Goal: Task Accomplishment & Management: Complete application form

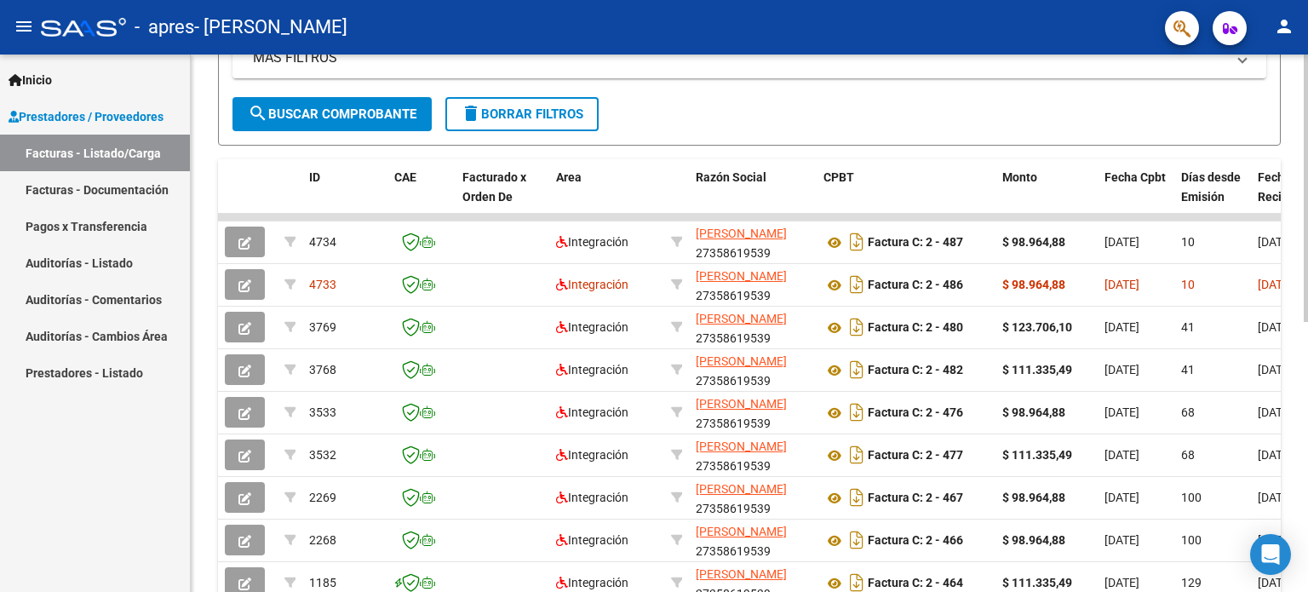
scroll to position [426, 0]
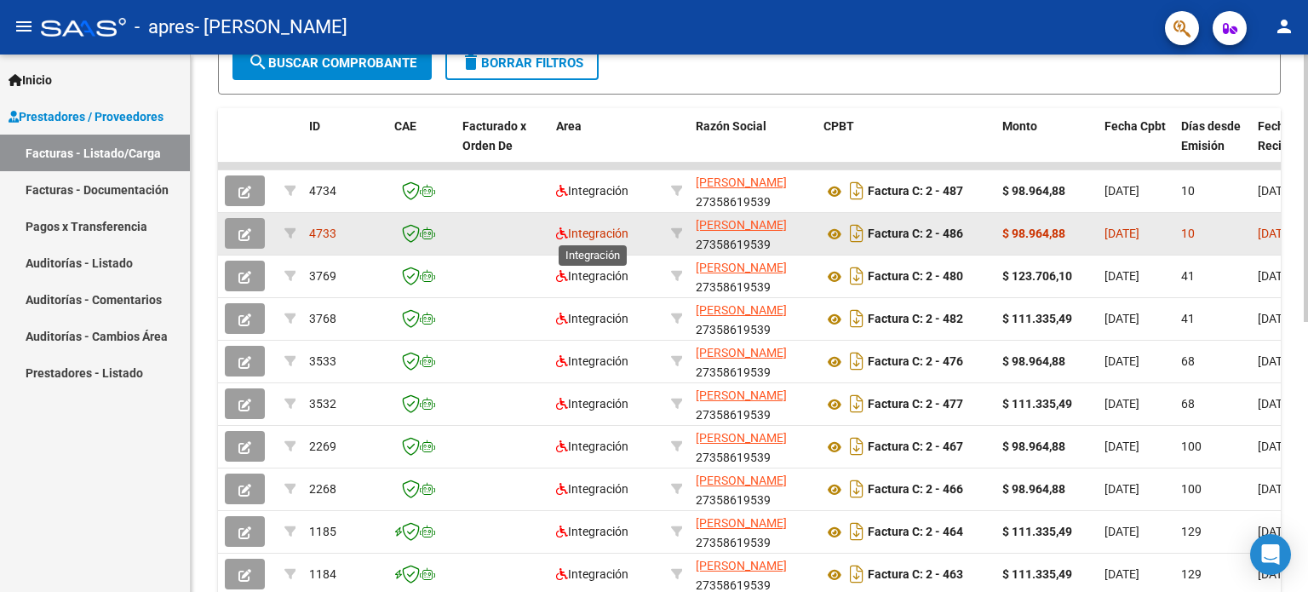
click at [605, 233] on span "Integración" at bounding box center [592, 233] width 72 height 14
click at [317, 229] on span "4733" at bounding box center [322, 233] width 27 height 14
click at [599, 227] on span "Integración" at bounding box center [592, 233] width 72 height 14
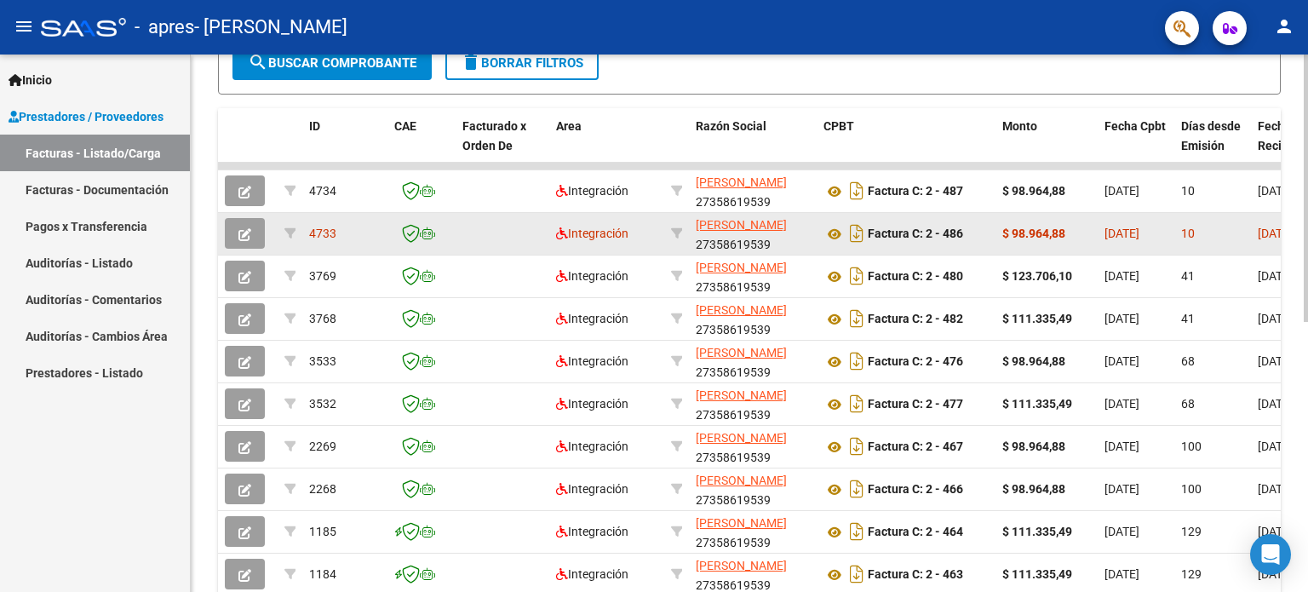
click at [320, 232] on span "4733" at bounding box center [322, 233] width 27 height 14
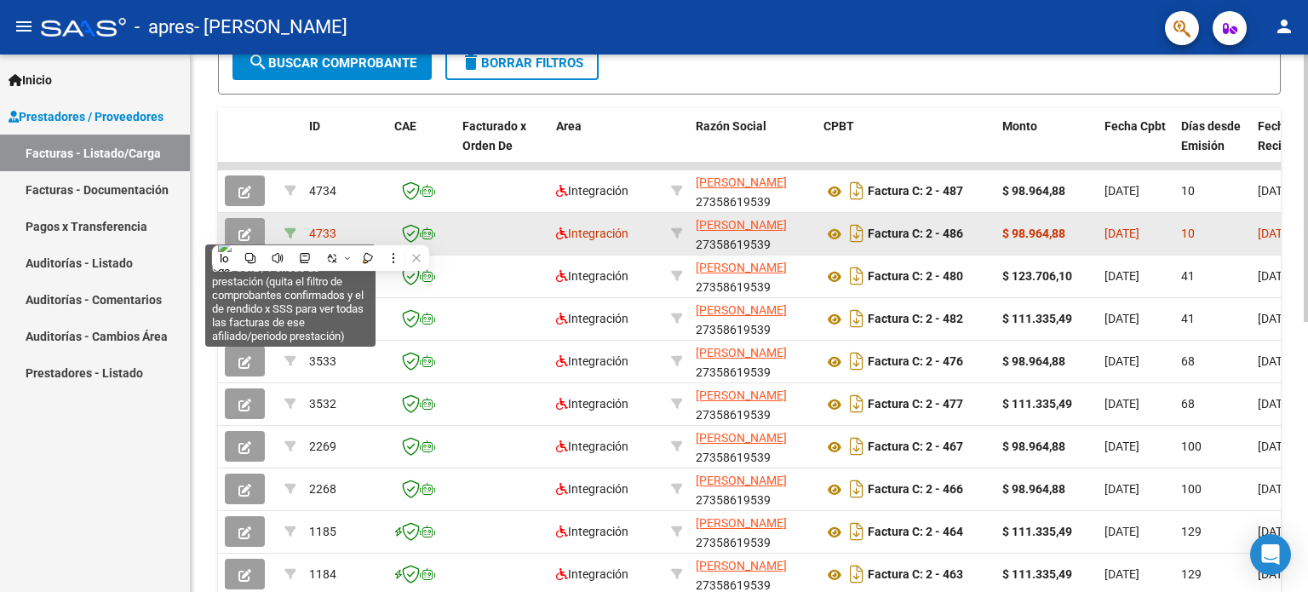
click at [289, 231] on icon at bounding box center [290, 233] width 12 height 12
type input "202508"
type input "20573750935"
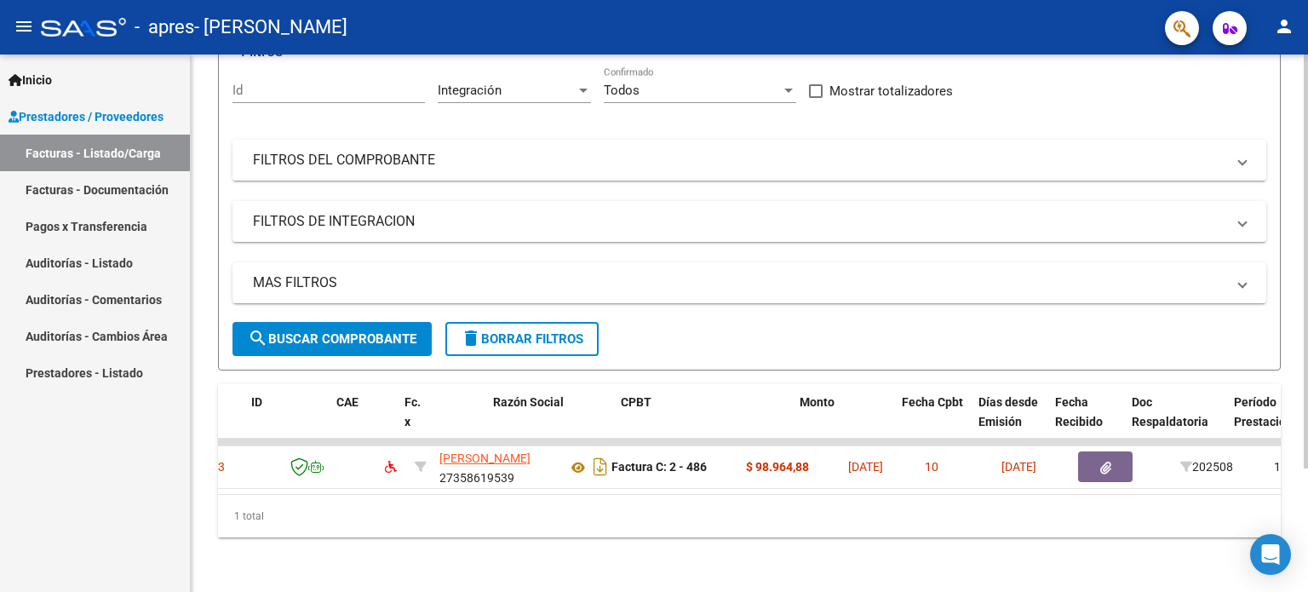
scroll to position [0, 0]
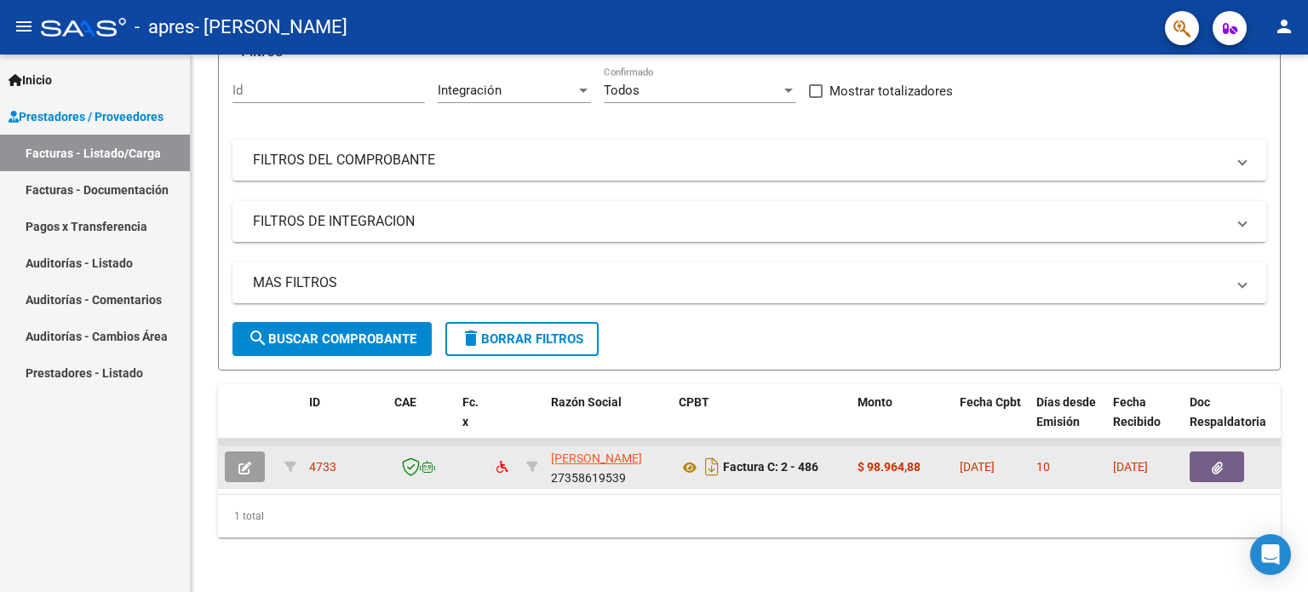
click at [252, 458] on button "button" at bounding box center [245, 466] width 40 height 31
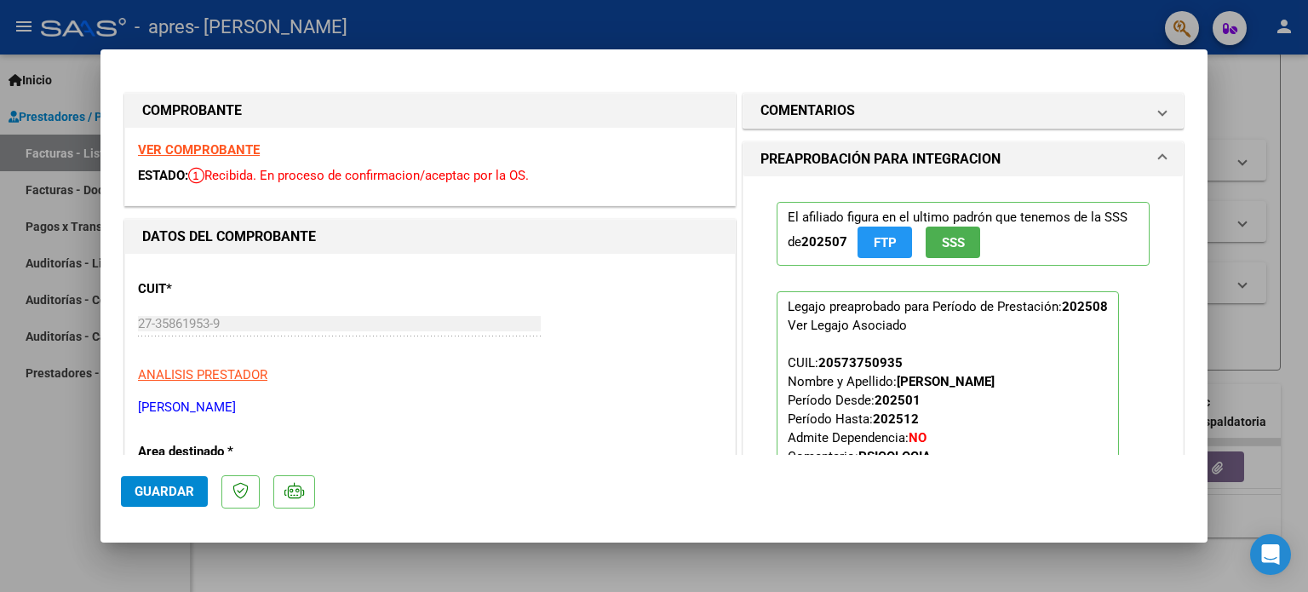
type input "$ 0,00"
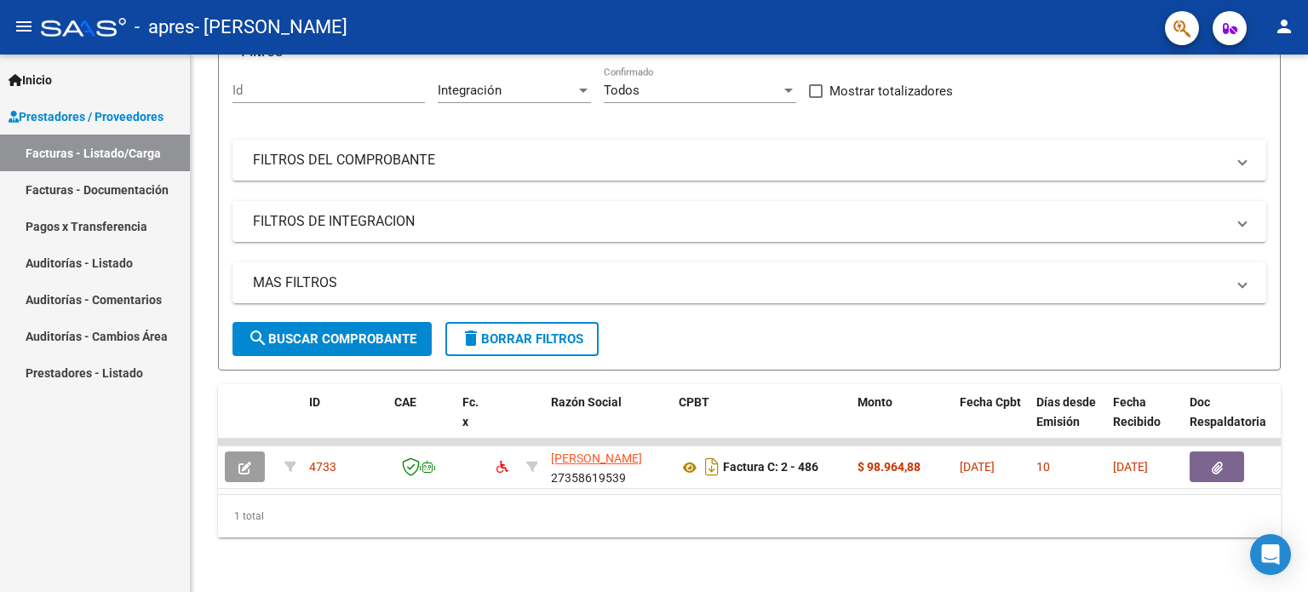
click at [108, 156] on link "Facturas - Listado/Carga" at bounding box center [95, 153] width 190 height 37
click at [114, 115] on span "Prestadores / Proveedores" at bounding box center [86, 116] width 155 height 19
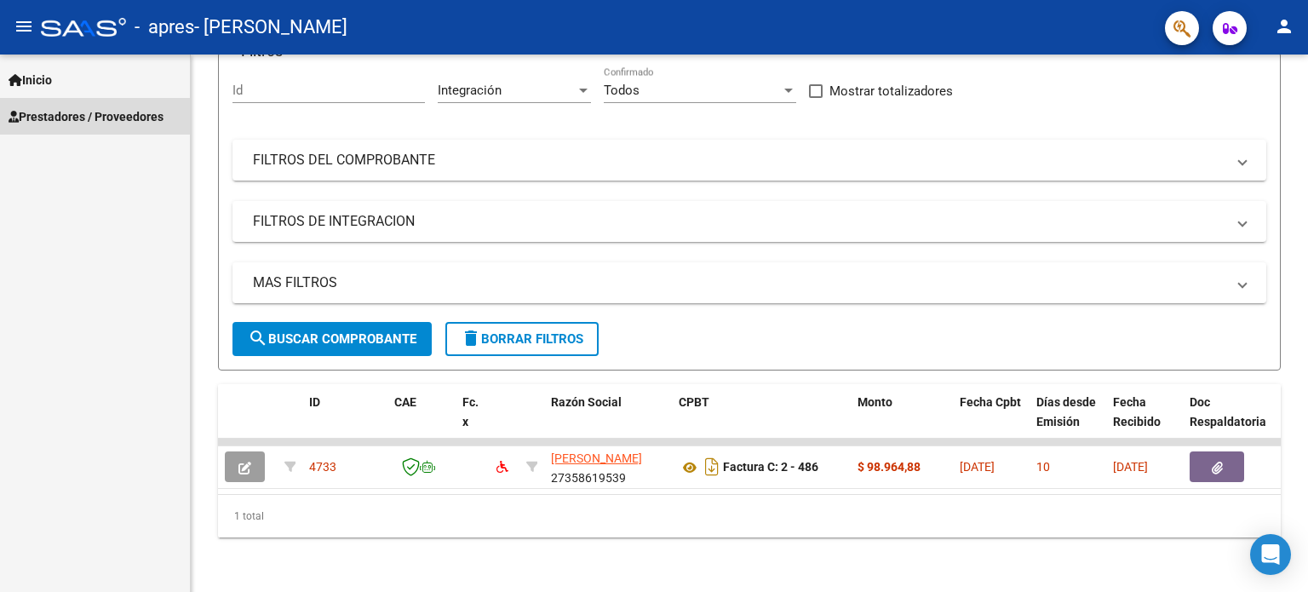
click at [92, 114] on span "Prestadores / Proveedores" at bounding box center [86, 116] width 155 height 19
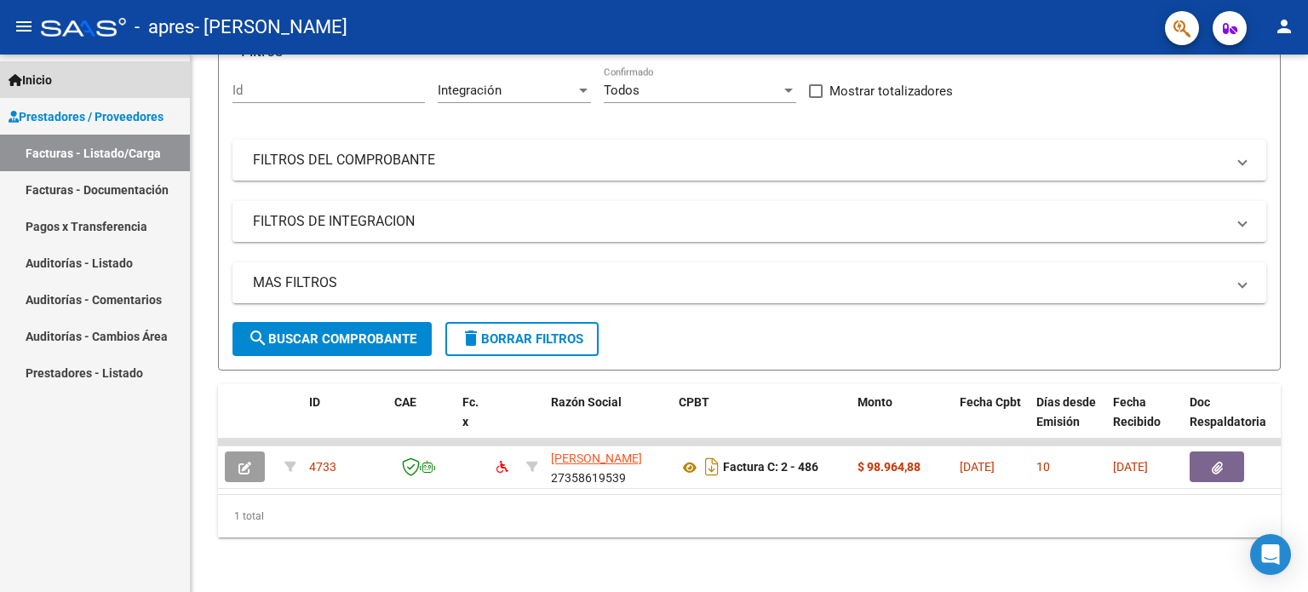
click at [89, 81] on link "Inicio" at bounding box center [95, 79] width 190 height 37
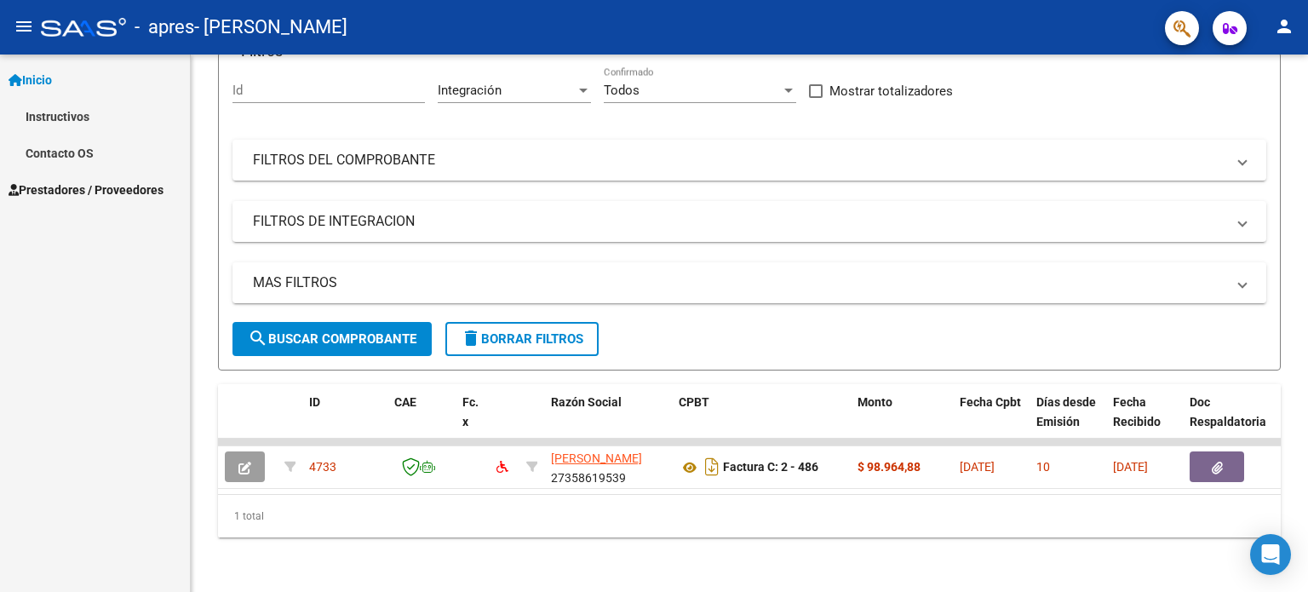
click at [28, 89] on link "Inicio" at bounding box center [95, 79] width 190 height 37
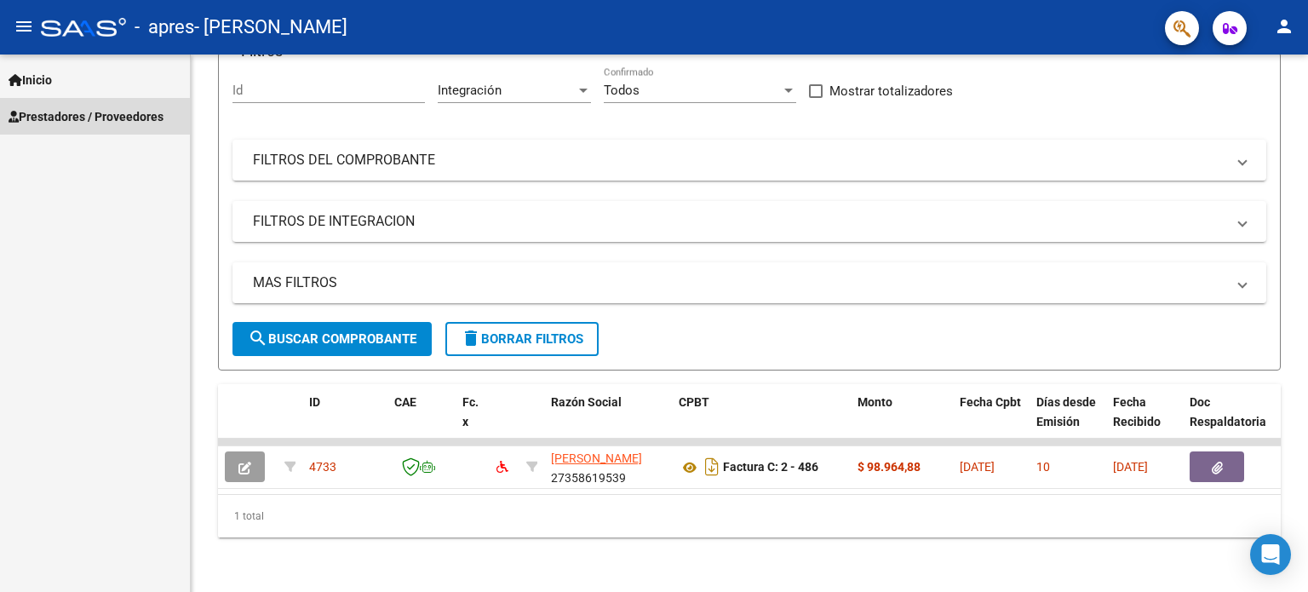
click at [65, 122] on span "Prestadores / Proveedores" at bounding box center [86, 116] width 155 height 19
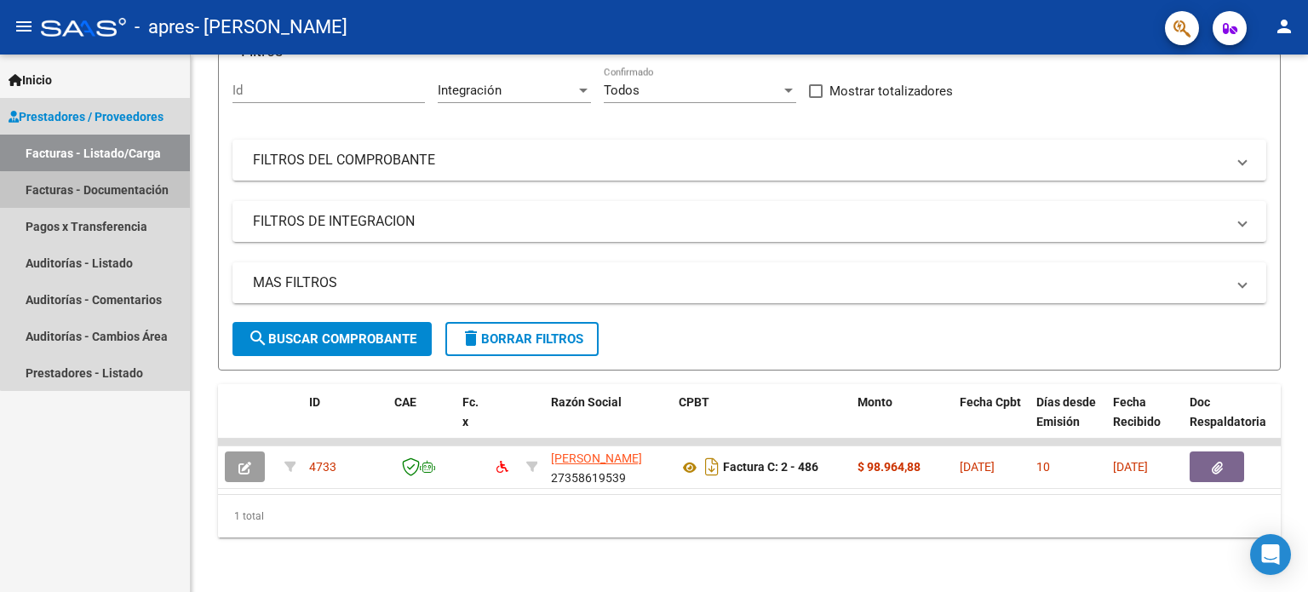
click at [100, 194] on link "Facturas - Documentación" at bounding box center [95, 189] width 190 height 37
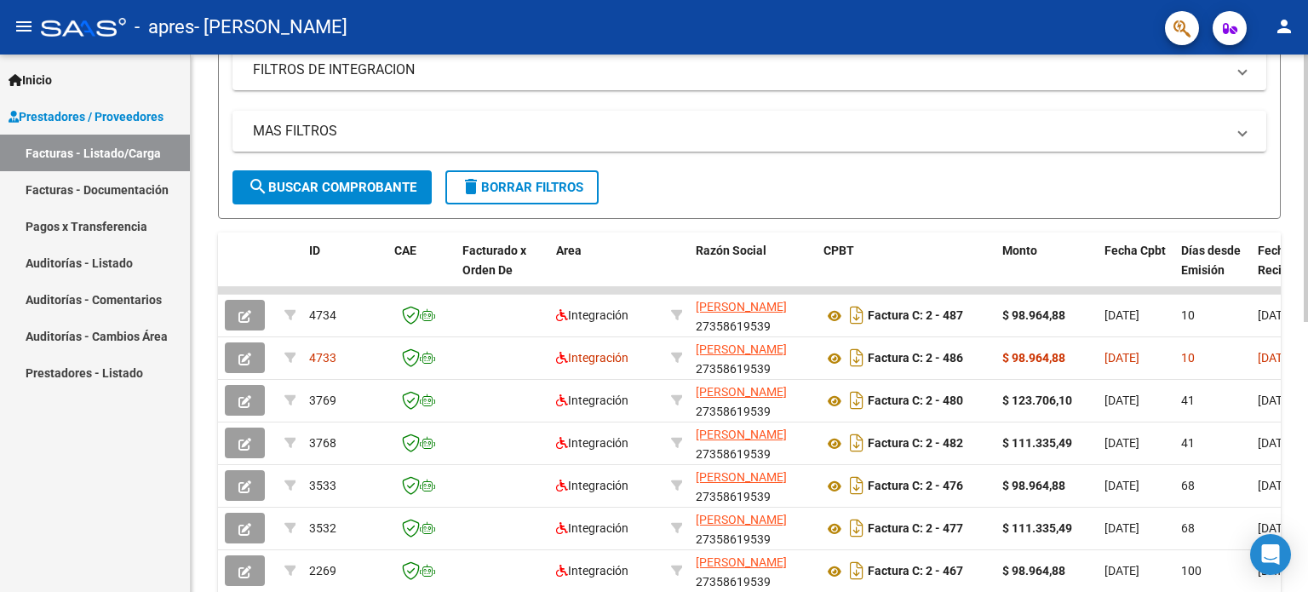
scroll to position [341, 0]
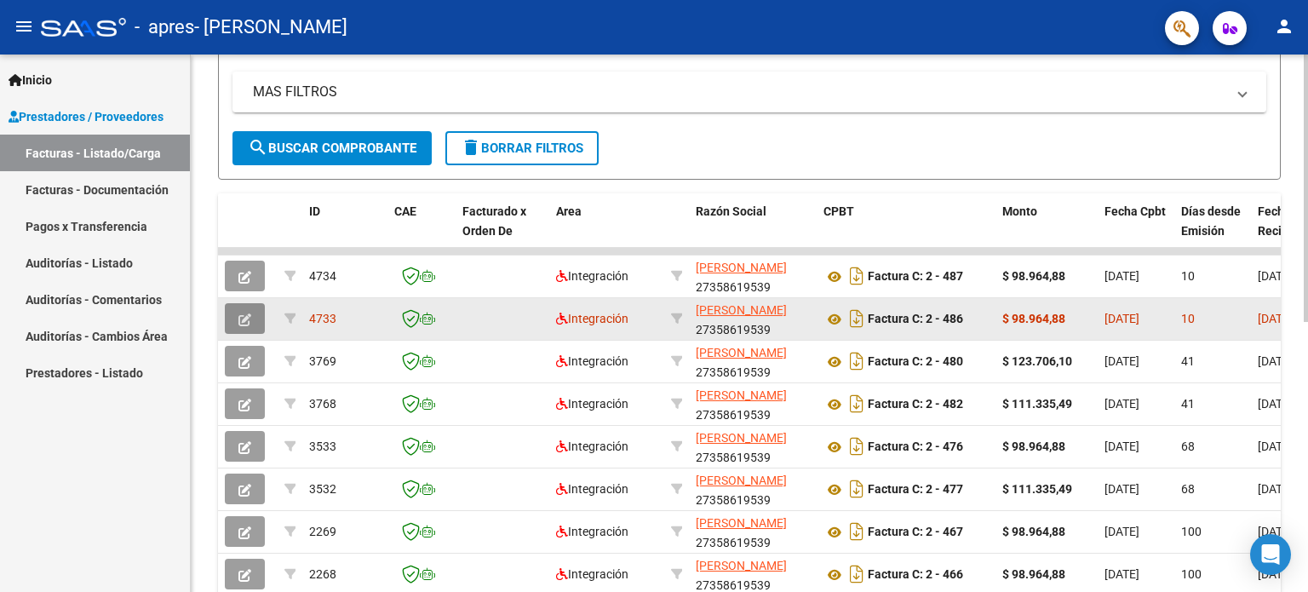
click at [242, 314] on icon "button" at bounding box center [244, 319] width 13 height 13
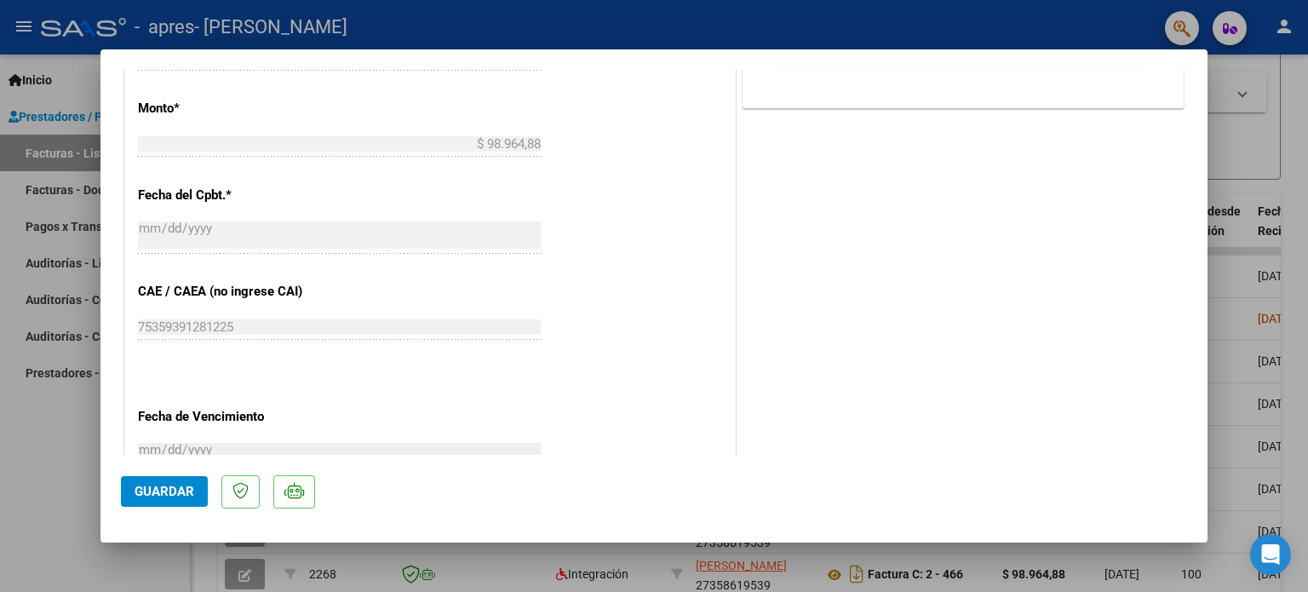
scroll to position [1075, 0]
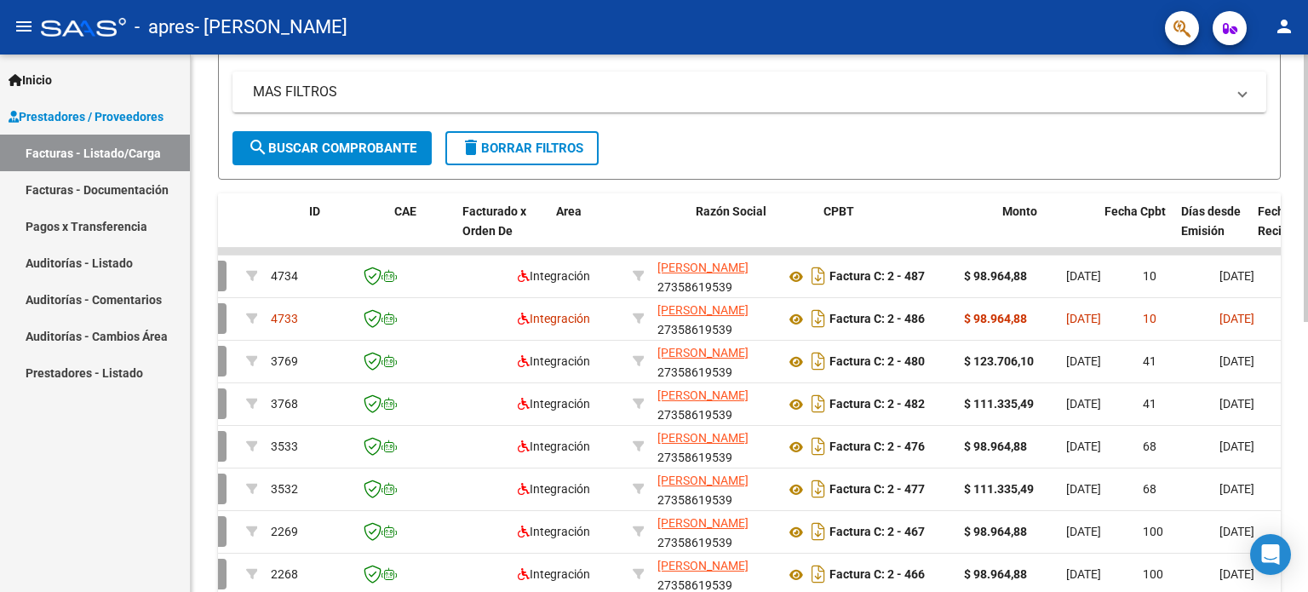
drag, startPoint x: 1221, startPoint y: 244, endPoint x: 1275, endPoint y: 244, distance: 53.6
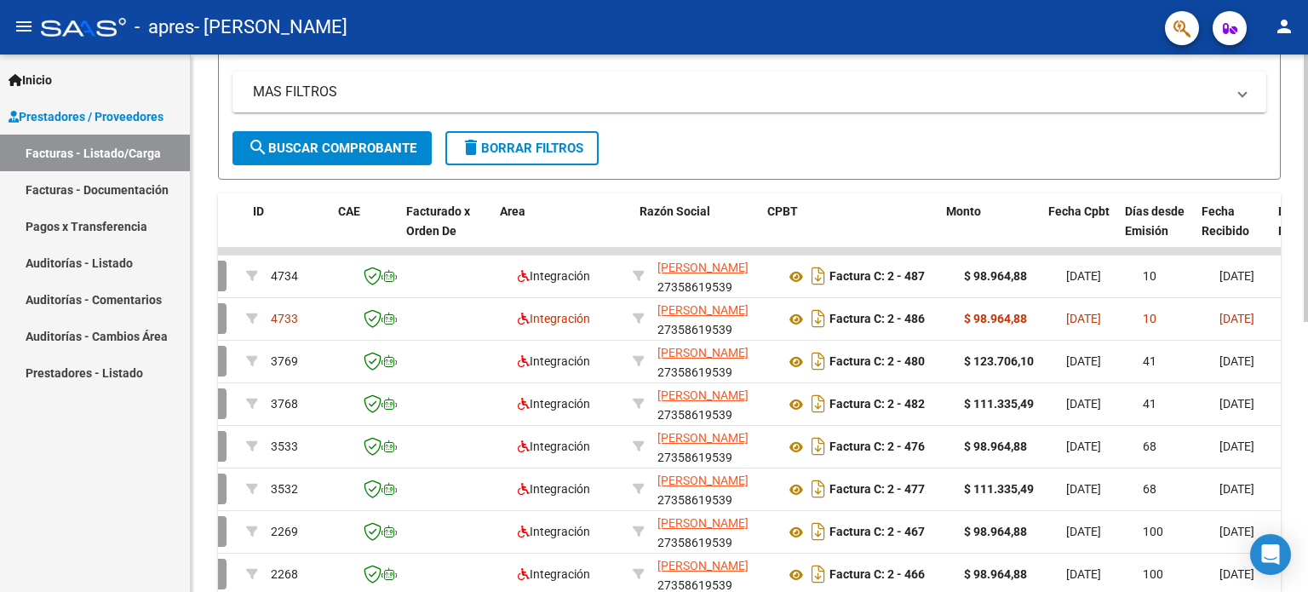
scroll to position [0, 56]
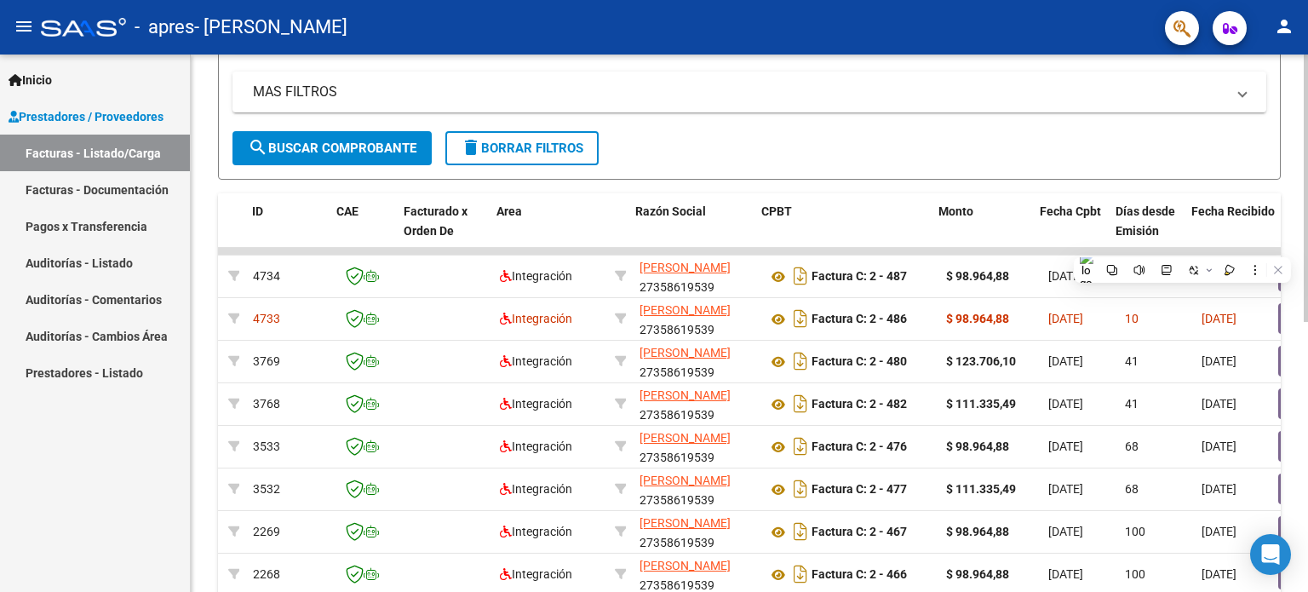
drag, startPoint x: 1247, startPoint y: 250, endPoint x: 1298, endPoint y: 250, distance: 51.1
click at [1298, 250] on div "Video tutorial PRESTADORES -> Listado de CPBTs Emitidos por Prestadores / Prove…" at bounding box center [749, 249] width 1117 height 1070
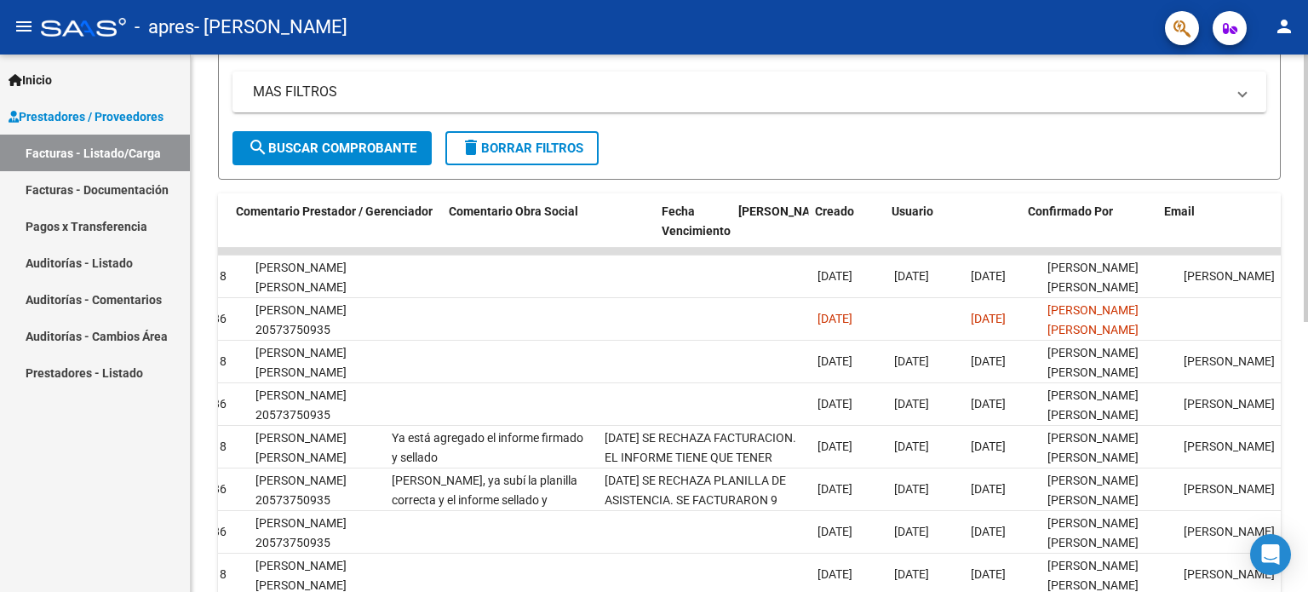
drag, startPoint x: 1258, startPoint y: 253, endPoint x: 1304, endPoint y: 251, distance: 46.9
click at [1304, 251] on div "Video tutorial PRESTADORES -> Listado de CPBTs Emitidos por Prestadores / Prove…" at bounding box center [751, 249] width 1121 height 1070
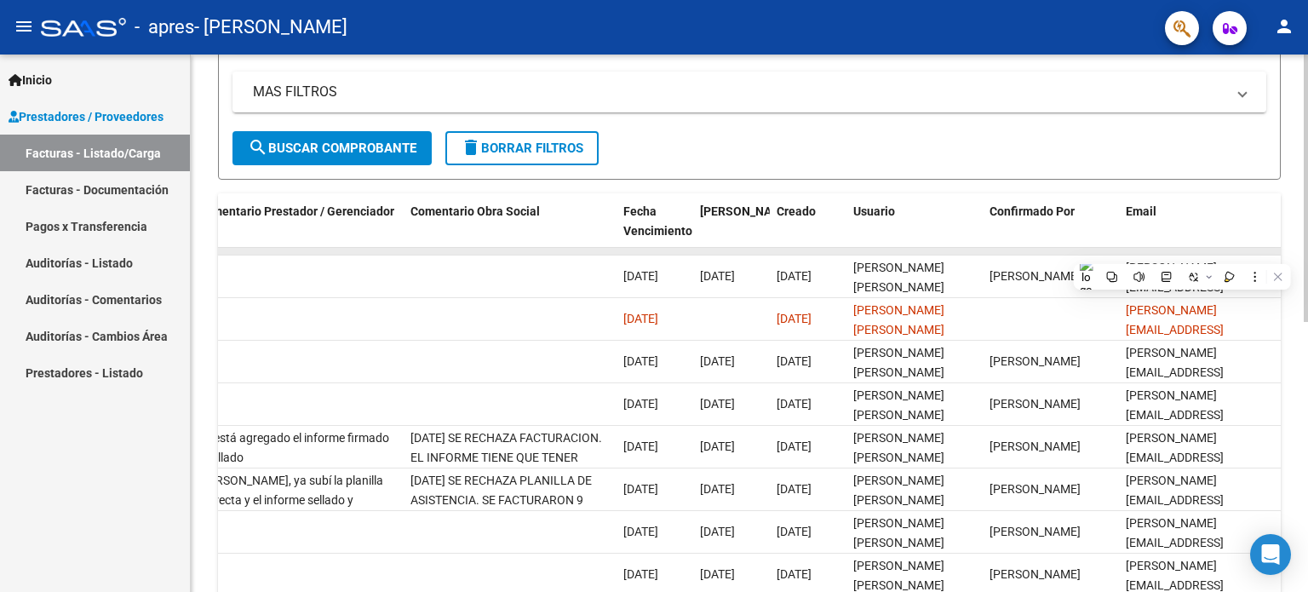
scroll to position [0, 2558]
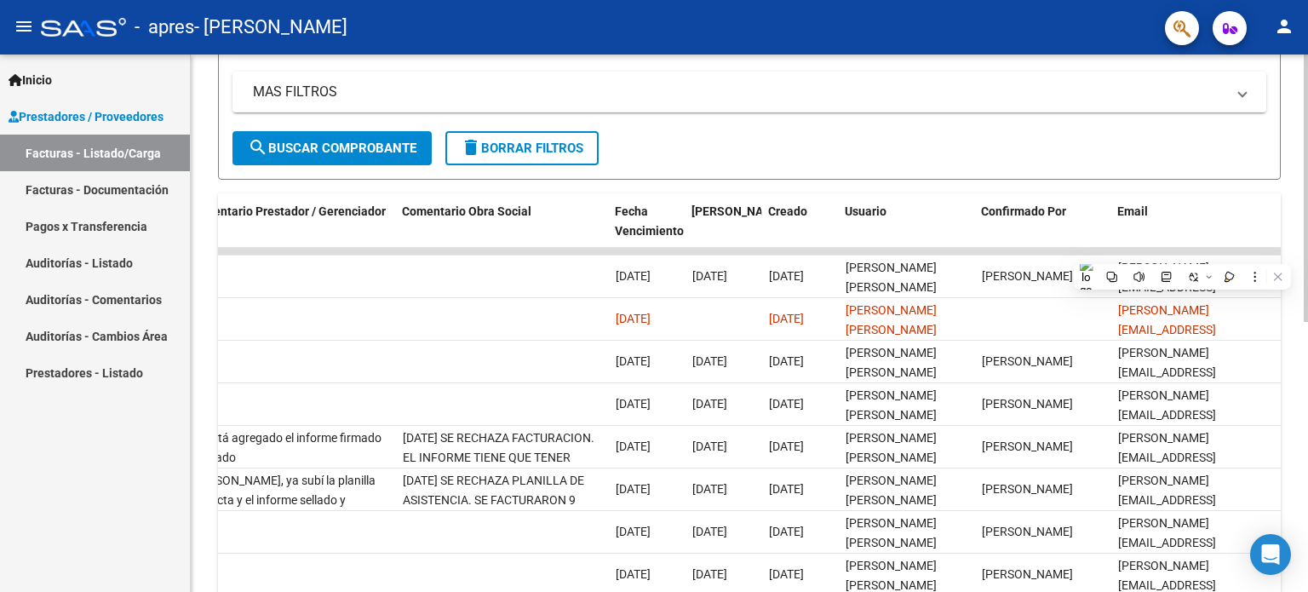
drag, startPoint x: 1274, startPoint y: 249, endPoint x: 1284, endPoint y: 249, distance: 10.2
click at [1284, 249] on div "Video tutorial PRESTADORES -> Listado de CPBTs Emitidos por Prestadores / Prove…" at bounding box center [749, 249] width 1117 height 1070
drag, startPoint x: 1236, startPoint y: 252, endPoint x: 1273, endPoint y: 244, distance: 37.4
click at [1274, 248] on datatable-body-cell at bounding box center [1196, 251] width 170 height 7
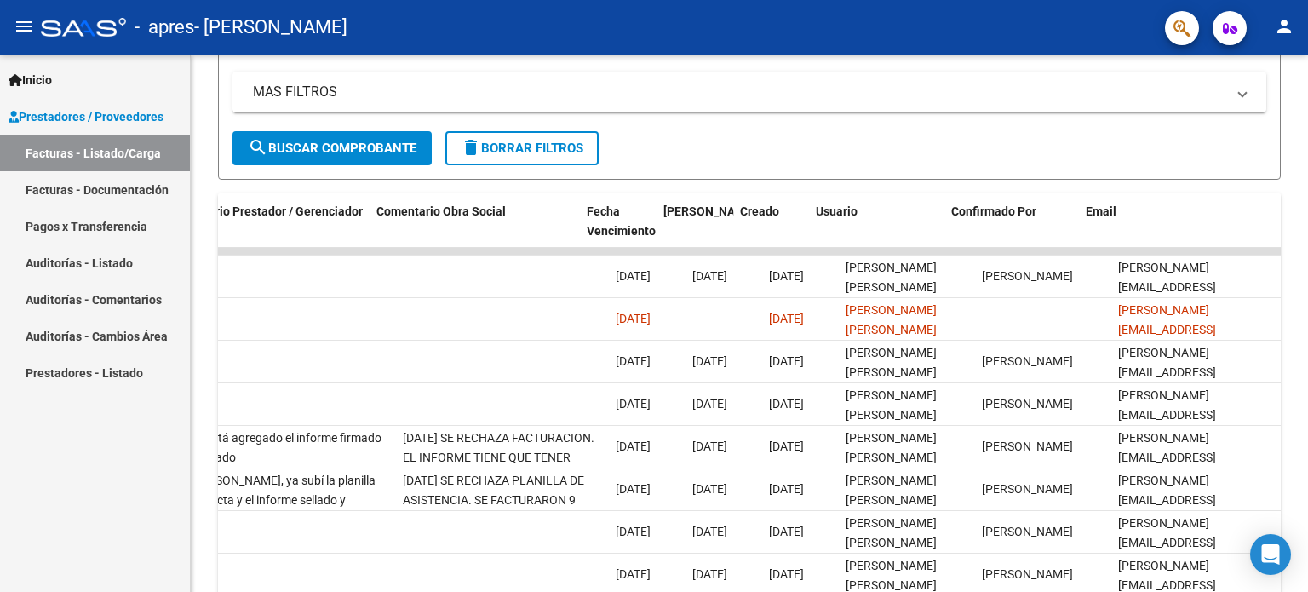
drag, startPoint x: 1273, startPoint y: 244, endPoint x: 1307, endPoint y: 244, distance: 34.1
click at [1307, 244] on html "menu - apres - ARRUABARRENA LUCILA NOELIA person Inicio Instructivos Contacto O…" at bounding box center [654, 296] width 1308 height 592
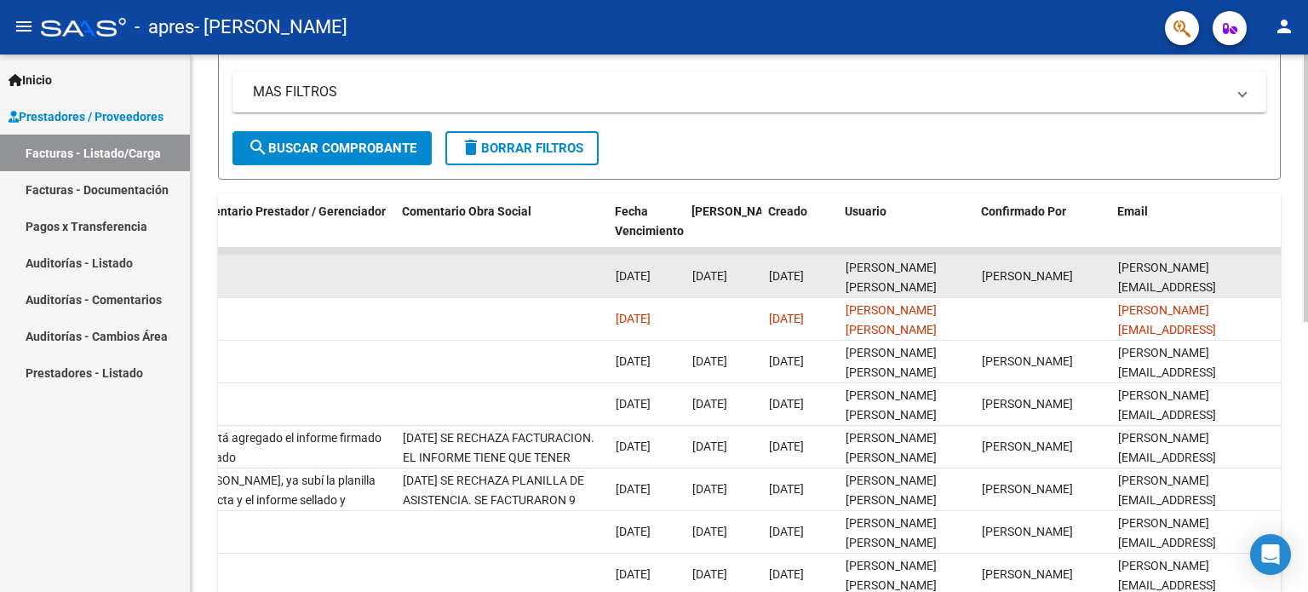
drag, startPoint x: 1215, startPoint y: 253, endPoint x: 1082, endPoint y: 258, distance: 132.9
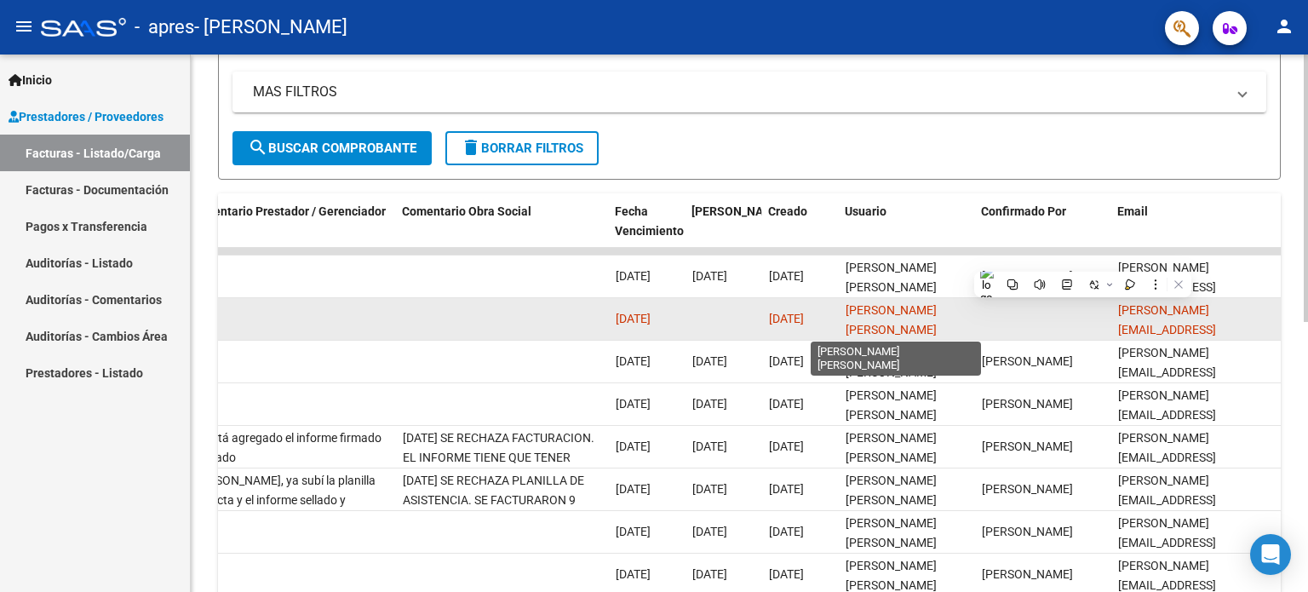
click at [937, 312] on span "[PERSON_NAME] [PERSON_NAME]" at bounding box center [891, 319] width 91 height 33
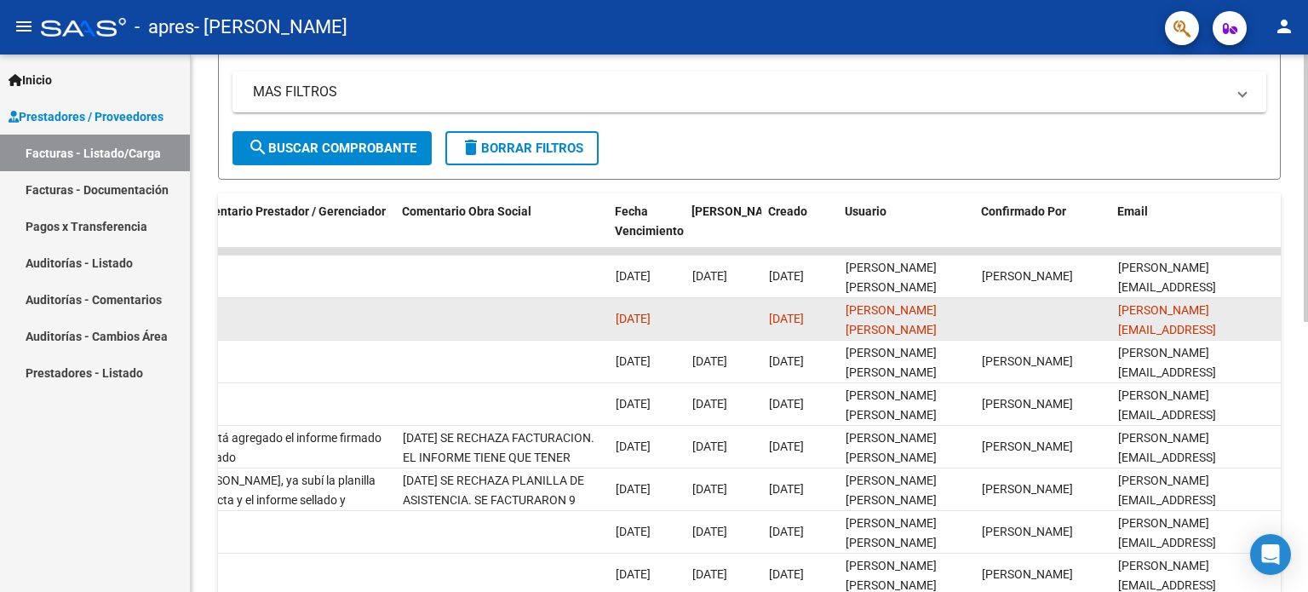
drag, startPoint x: 1004, startPoint y: 312, endPoint x: 787, endPoint y: 317, distance: 217.2
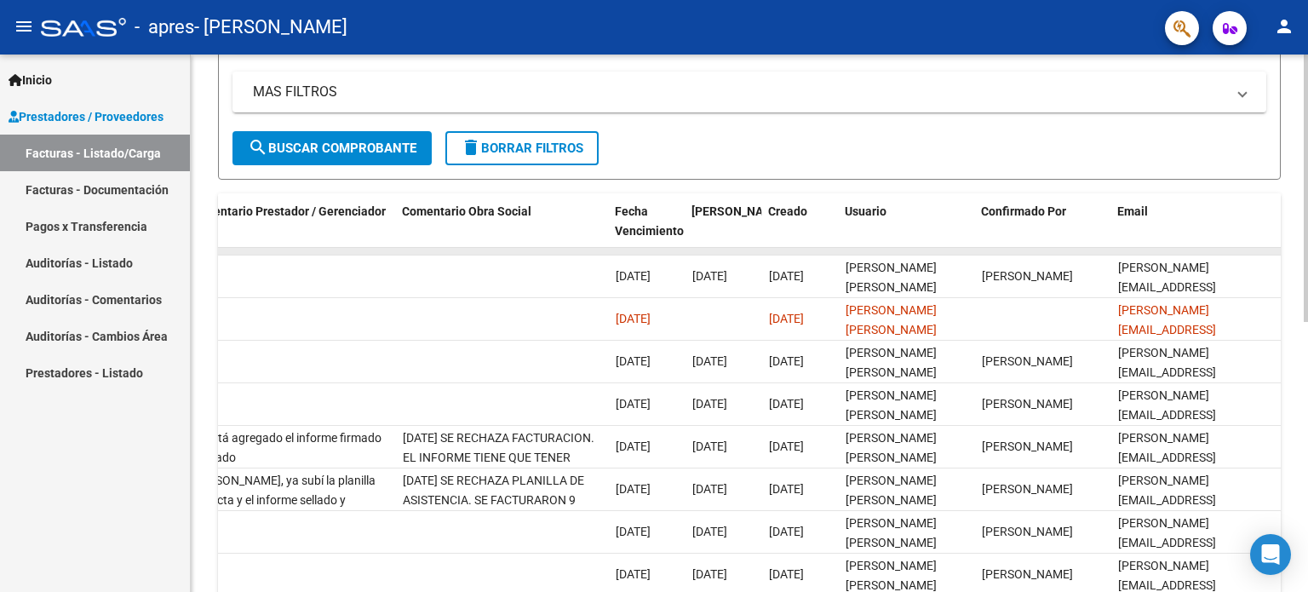
drag, startPoint x: 1102, startPoint y: 248, endPoint x: 1220, endPoint y: 248, distance: 118.4
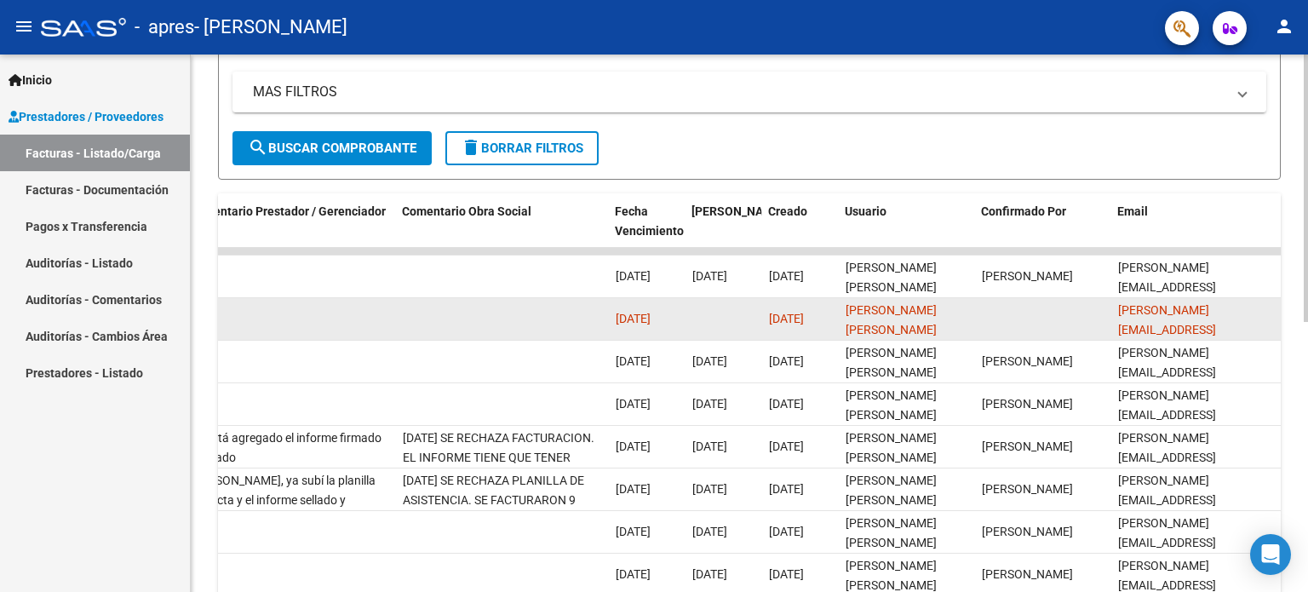
click at [611, 318] on datatable-body-cell "[DATE]" at bounding box center [647, 319] width 77 height 42
